Goal: Task Accomplishment & Management: Manage account settings

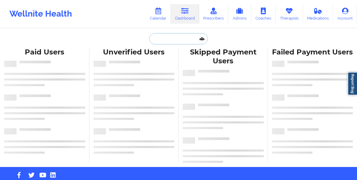
click at [179, 40] on input "text" at bounding box center [178, 38] width 58 height 11
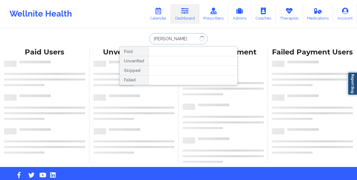
type input "[PERSON_NAME]"
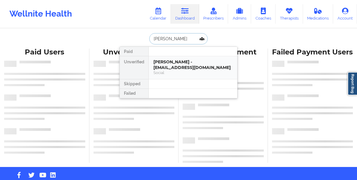
click at [156, 64] on div "[PERSON_NAME] - [EMAIL_ADDRESS][DOMAIN_NAME]" at bounding box center [193, 64] width 79 height 11
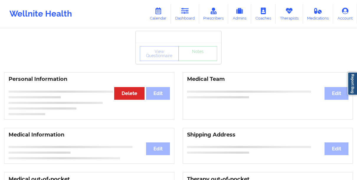
click at [150, 56] on div "View Questionnaire Notes" at bounding box center [178, 53] width 77 height 15
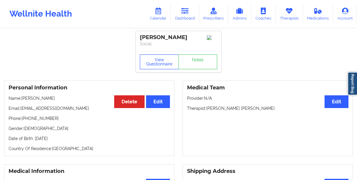
click at [148, 66] on button "View Questionnaire" at bounding box center [159, 61] width 39 height 15
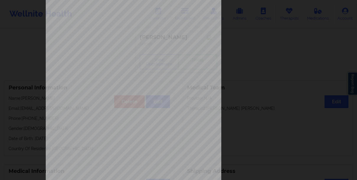
scroll to position [102, 0]
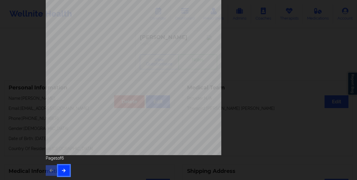
click at [63, 166] on button "button" at bounding box center [64, 170] width 12 height 11
click at [63, 167] on button "button" at bounding box center [64, 170] width 12 height 11
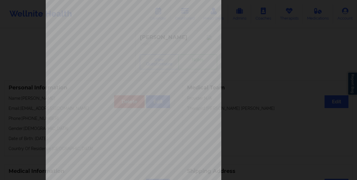
scroll to position [62, 0]
click at [269, 26] on div "Insurance company type details by patient commercial Insurance Member ID for pa…" at bounding box center [179, 70] width 266 height 249
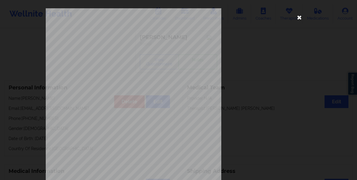
click at [298, 19] on icon at bounding box center [299, 16] width 9 height 9
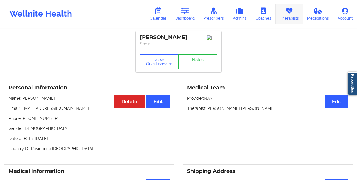
click at [291, 16] on link "Therapists" at bounding box center [289, 13] width 27 height 19
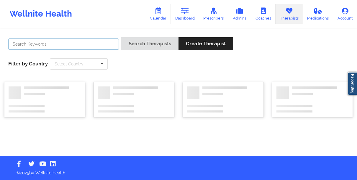
click at [58, 43] on input "text" at bounding box center [63, 43] width 111 height 11
paste input "[PERSON_NAME]"
type input "[PERSON_NAME]"
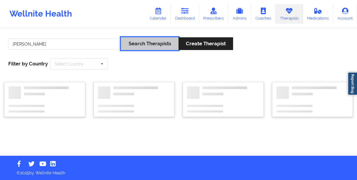
click at [131, 42] on button "Search Therapists" at bounding box center [149, 43] width 57 height 13
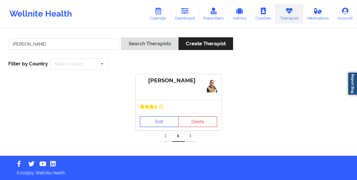
click at [151, 125] on link "Edit" at bounding box center [159, 121] width 39 height 11
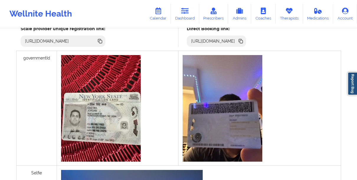
scroll to position [176, 0]
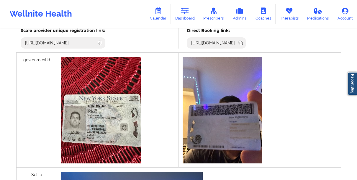
click at [244, 43] on icon at bounding box center [241, 43] width 6 height 6
click at [194, 14] on link "Dashboard" at bounding box center [185, 13] width 28 height 19
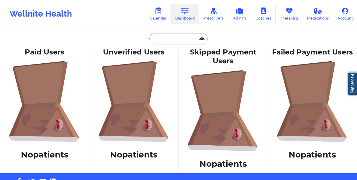
click at [173, 36] on input "text" at bounding box center [178, 38] width 58 height 11
paste input "[PERSON_NAME]"
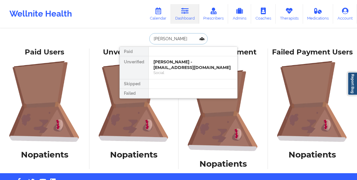
type input "[PERSON_NAME]"
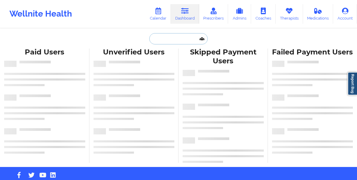
click at [164, 42] on input "text" at bounding box center [178, 38] width 58 height 11
paste input "[PERSON_NAME]"
type input "[PERSON_NAME]"
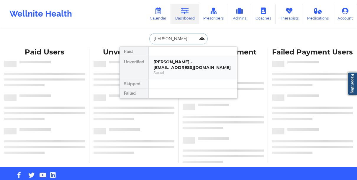
click at [172, 67] on div "Madeline Grant - mbw3456@gmail.com" at bounding box center [193, 64] width 79 height 11
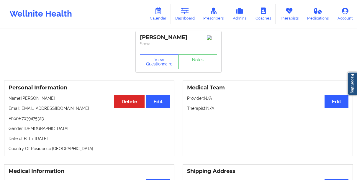
click at [156, 63] on button "View Questionnaire" at bounding box center [159, 61] width 39 height 15
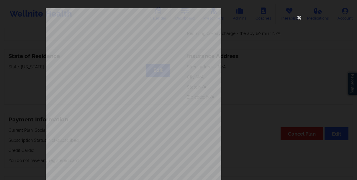
scroll to position [102, 0]
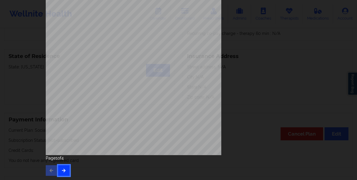
click at [62, 170] on icon "button" at bounding box center [63, 170] width 5 height 4
click at [51, 168] on icon "button" at bounding box center [51, 170] width 5 height 4
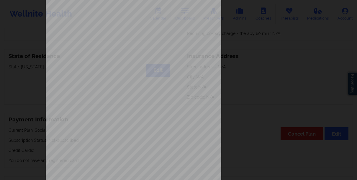
scroll to position [0, 0]
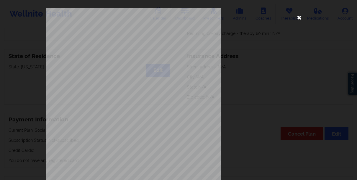
click at [297, 17] on icon at bounding box center [299, 16] width 9 height 9
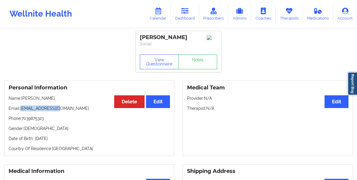
drag, startPoint x: 69, startPoint y: 110, endPoint x: 22, endPoint y: 109, distance: 46.1
click at [22, 109] on p "Email: mbw3456@gmail.com" at bounding box center [90, 108] width 162 height 6
copy p "mbw3456@gmail.com"
click at [184, 18] on link "Dashboard" at bounding box center [185, 13] width 28 height 19
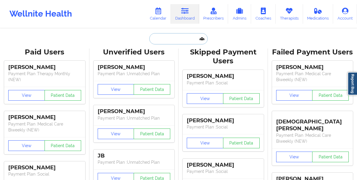
click at [170, 35] on input "text" at bounding box center [178, 38] width 58 height 11
paste input "mbw3456@gmail.com"
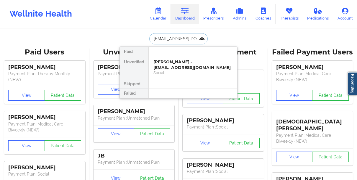
type input "mbw3456@gmail.com"
click at [164, 68] on div "Madeline Grant - mbw3456@gmail.com" at bounding box center [193, 64] width 79 height 11
